Goal: Task Accomplishment & Management: Use online tool/utility

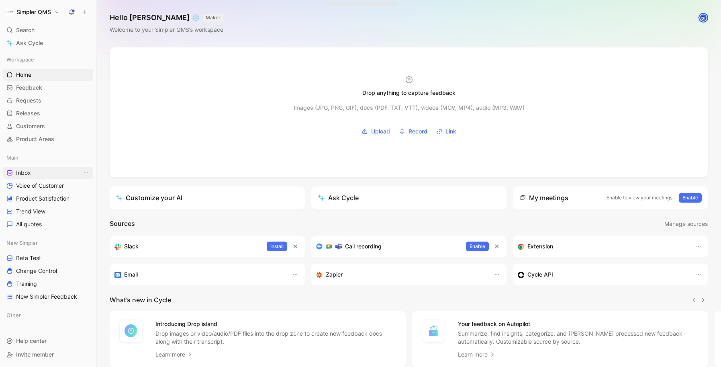
click at [33, 171] on link "Inbox" at bounding box center [48, 173] width 90 height 12
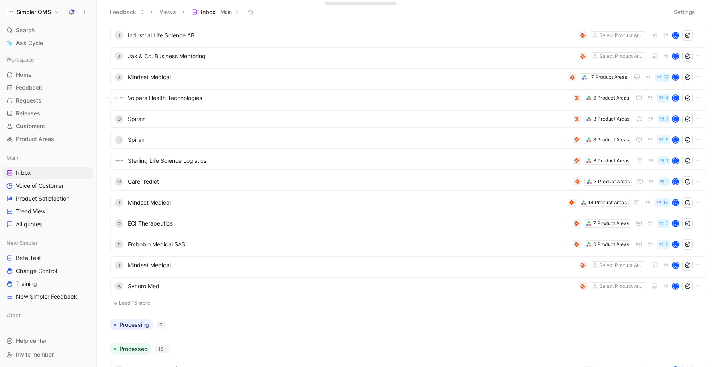
scroll to position [62, 0]
click at [125, 304] on button "Load 15 more" at bounding box center [408, 302] width 597 height 10
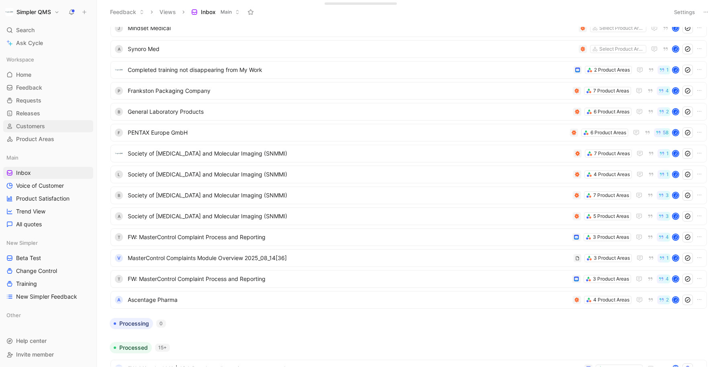
scroll to position [319, 0]
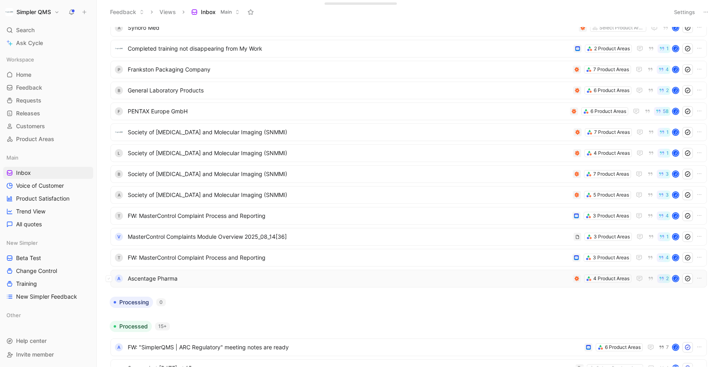
click at [283, 278] on span "Ascentage Pharma" at bounding box center [349, 279] width 442 height 10
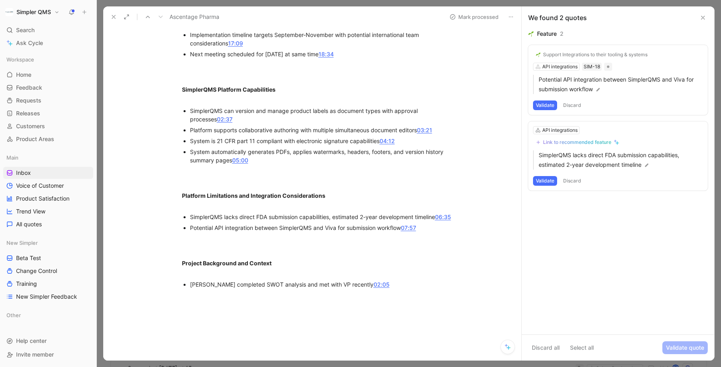
scroll to position [269, 0]
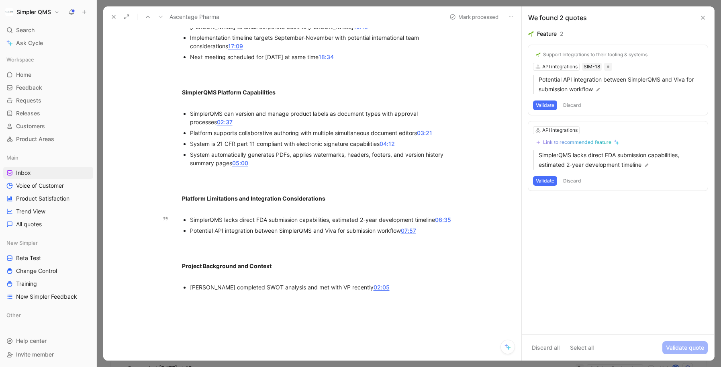
click at [447, 221] on link "06:35" at bounding box center [443, 219] width 16 height 7
click at [597, 89] on img at bounding box center [598, 90] width 6 height 6
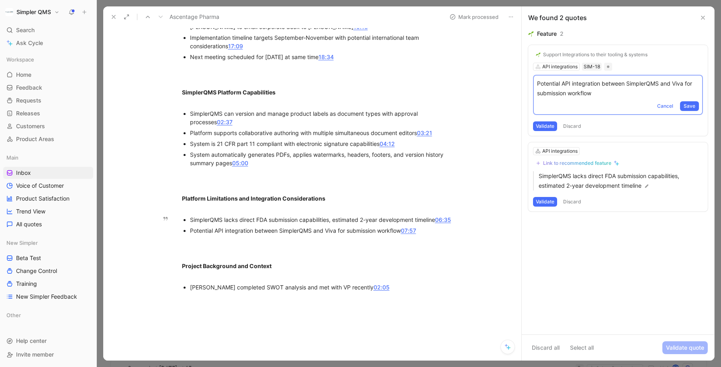
click at [540, 92] on p "Potential API integration between SimplerQMS and Viva for submission workflow" at bounding box center [618, 88] width 162 height 19
click at [538, 95] on p "Potential API integration between SimplerQMS and Viva for submission workflow" at bounding box center [618, 88] width 162 height 19
click at [691, 110] on span "Save" at bounding box center [690, 106] width 12 height 8
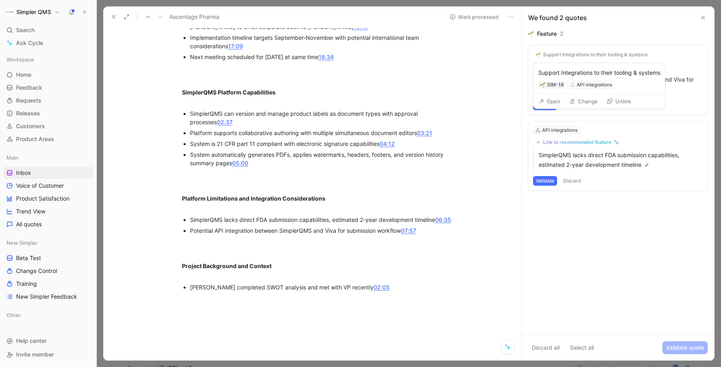
click at [638, 54] on div "Support Integrations to their tooling & systems" at bounding box center [595, 54] width 104 height 6
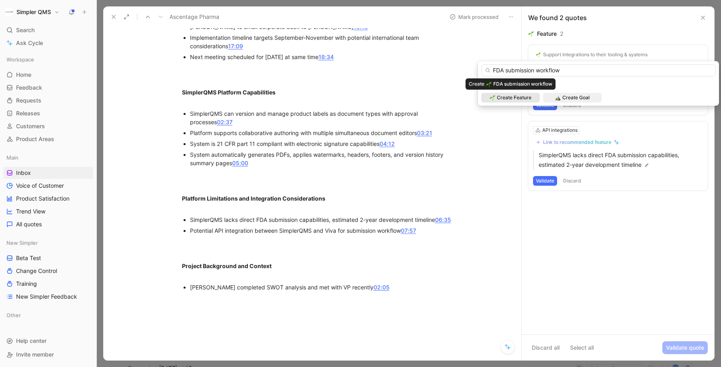
type input "FDA submission workflow"
click at [523, 97] on span "Create Feature" at bounding box center [514, 98] width 35 height 8
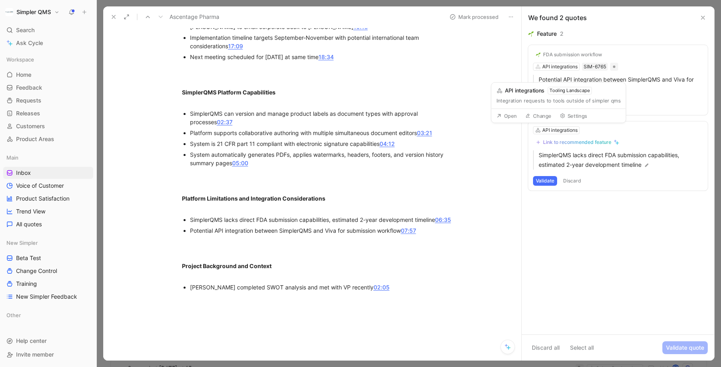
click at [576, 142] on div "Link to recommended feature" at bounding box center [577, 142] width 68 height 6
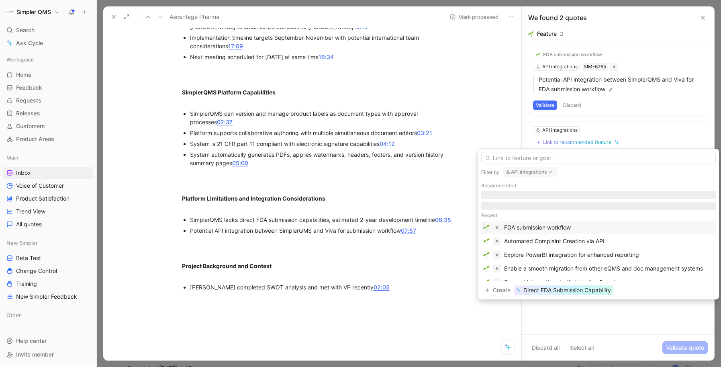
click at [561, 227] on div "FDA submission workflow" at bounding box center [537, 228] width 67 height 10
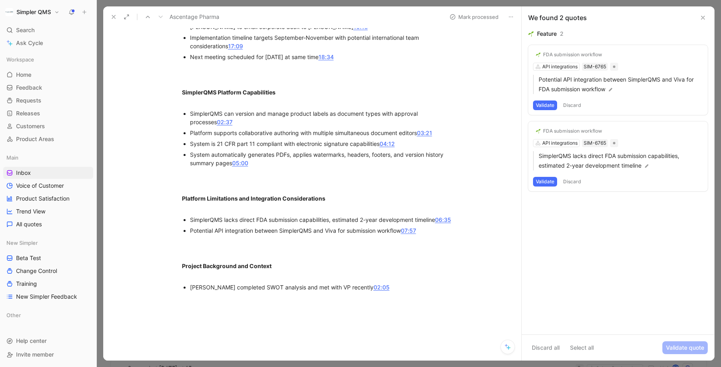
click at [545, 184] on button "Validate" at bounding box center [545, 182] width 24 height 10
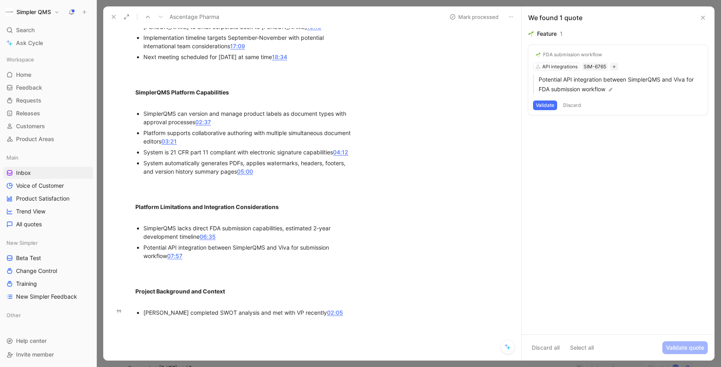
click at [546, 104] on button "Validate" at bounding box center [545, 105] width 24 height 10
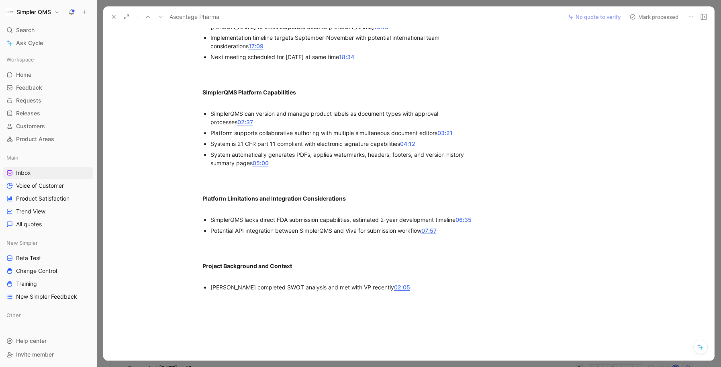
scroll to position [0, 0]
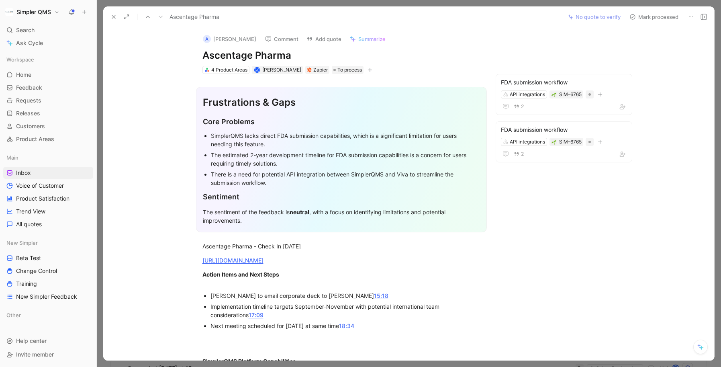
click at [636, 14] on button "Mark processed" at bounding box center [654, 16] width 56 height 11
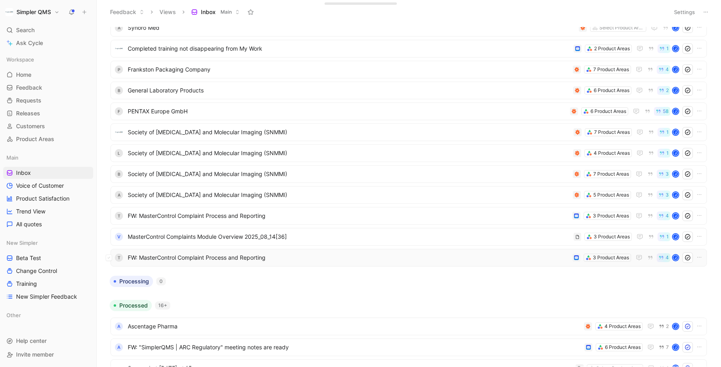
click at [211, 261] on span "FW: MasterControl Complaint Process and Reporting" at bounding box center [349, 258] width 442 height 10
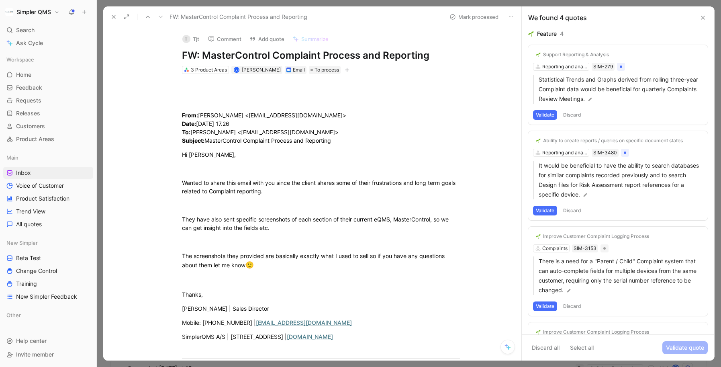
click at [115, 18] on use at bounding box center [113, 16] width 3 height 3
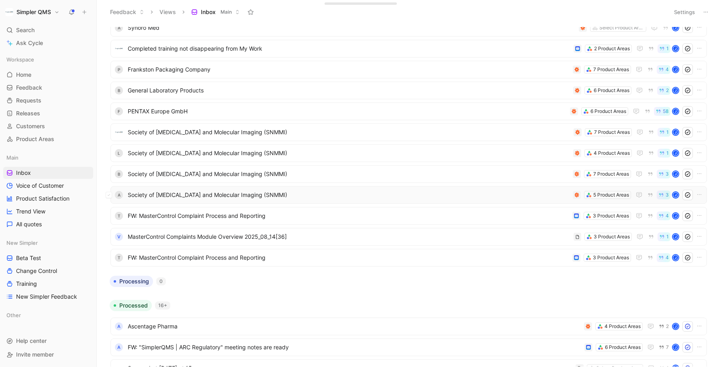
click at [241, 191] on span "Society of [MEDICAL_DATA] and Molecular Imaging (SNMMI)" at bounding box center [349, 195] width 442 height 10
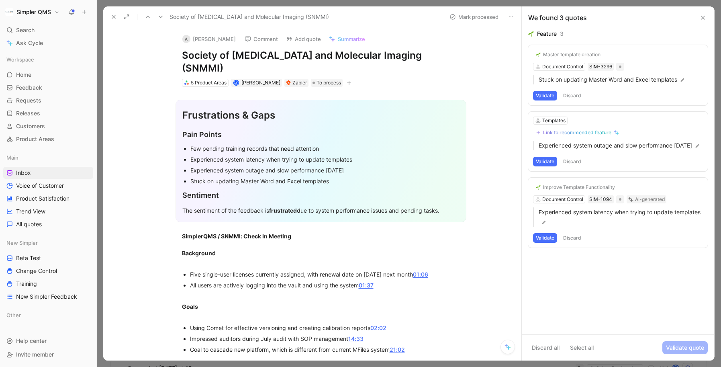
click at [189, 39] on div "A" at bounding box center [186, 39] width 8 height 8
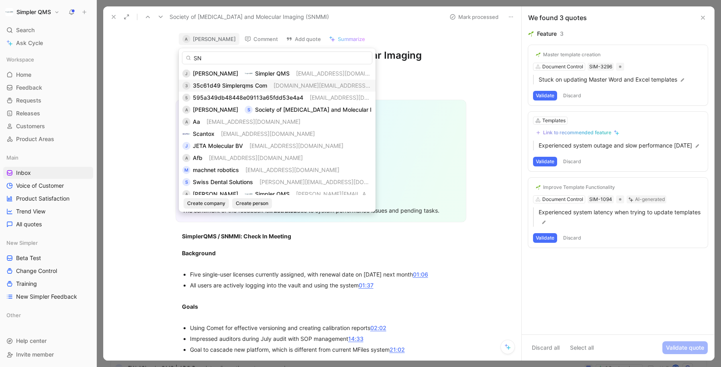
scroll to position [340, 0]
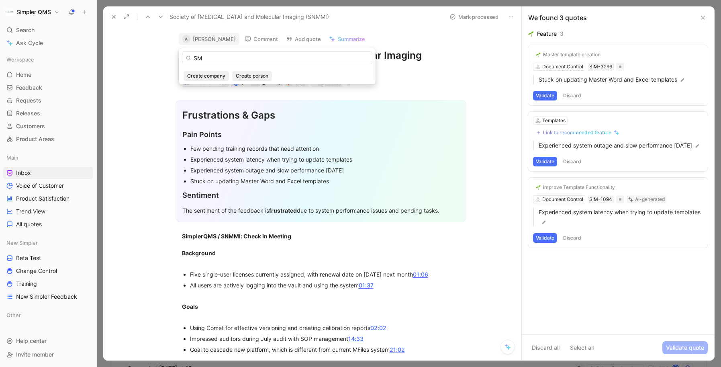
type input "S"
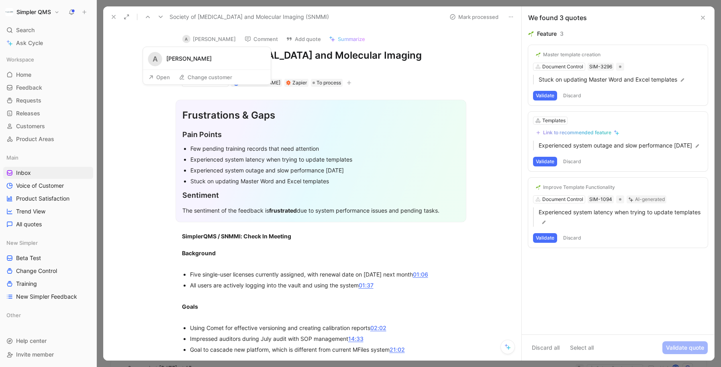
click at [213, 40] on button "A [PERSON_NAME]" at bounding box center [209, 39] width 61 height 12
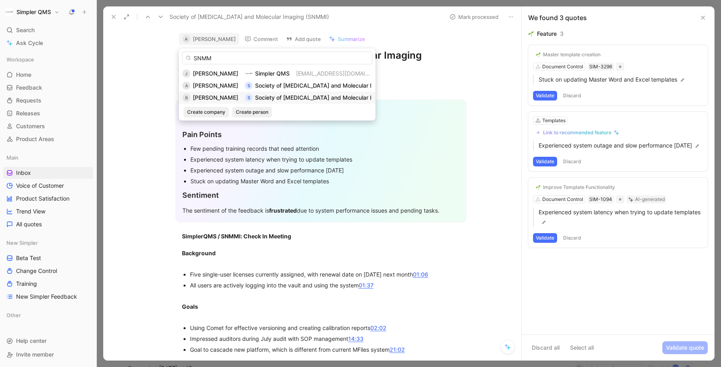
type input "SNMM"
click at [211, 97] on span "[PERSON_NAME]" at bounding box center [215, 97] width 45 height 7
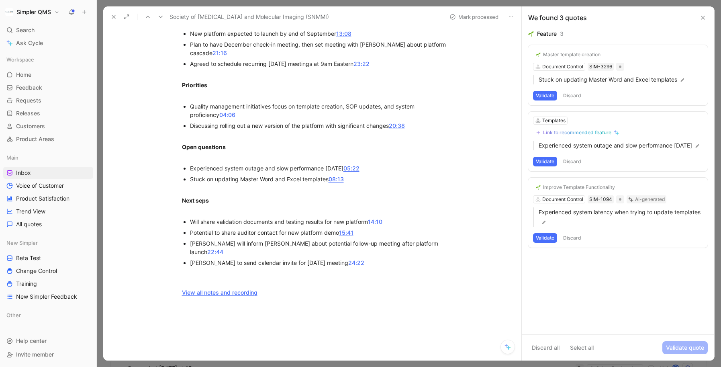
scroll to position [423, 0]
click at [550, 96] on button "Validate" at bounding box center [545, 96] width 24 height 10
